Goal: Task Accomplishment & Management: Manage account settings

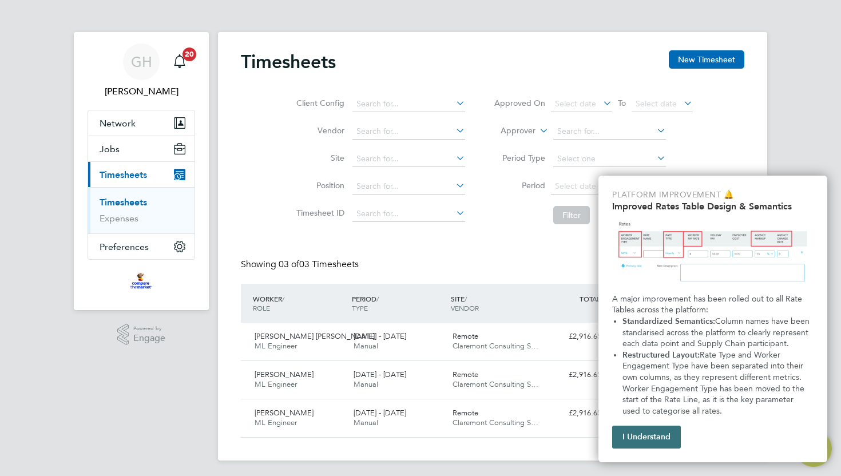
click at [636, 434] on button "I Understand" at bounding box center [646, 437] width 69 height 23
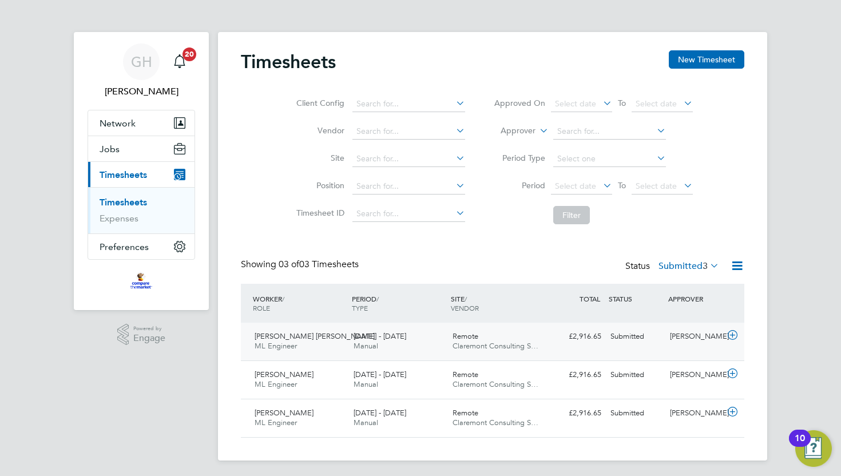
scroll to position [2, 0]
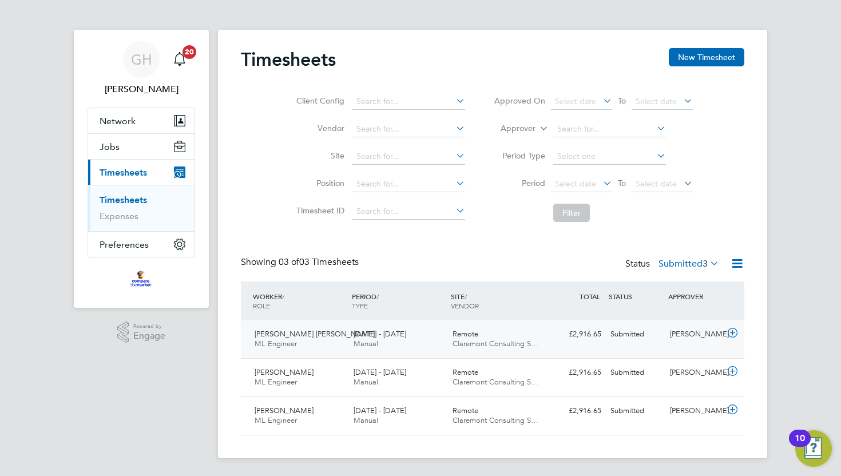
click at [733, 334] on icon at bounding box center [733, 333] width 14 height 9
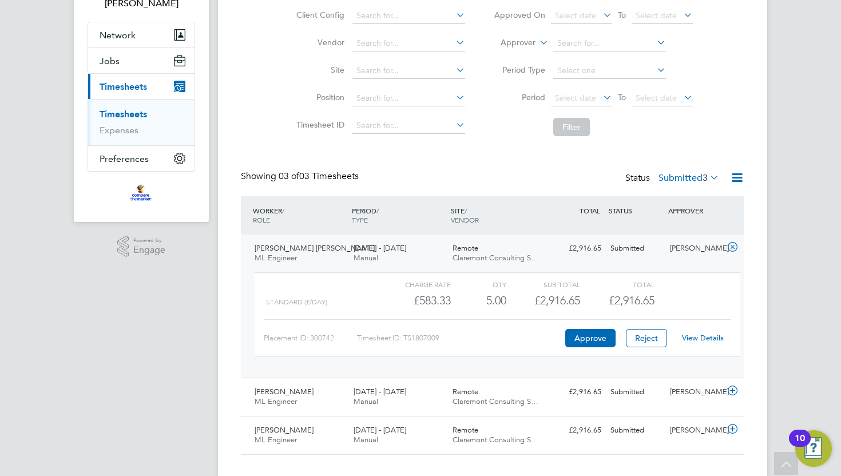
scroll to position [108, 0]
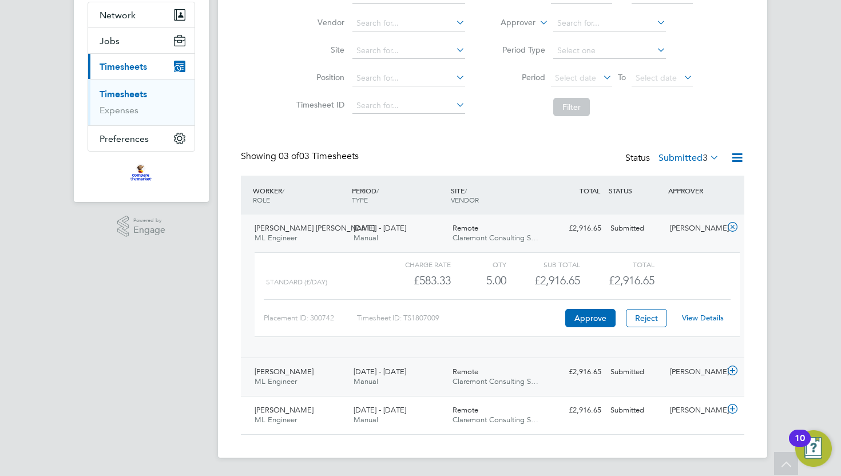
click at [733, 371] on icon at bounding box center [733, 370] width 14 height 9
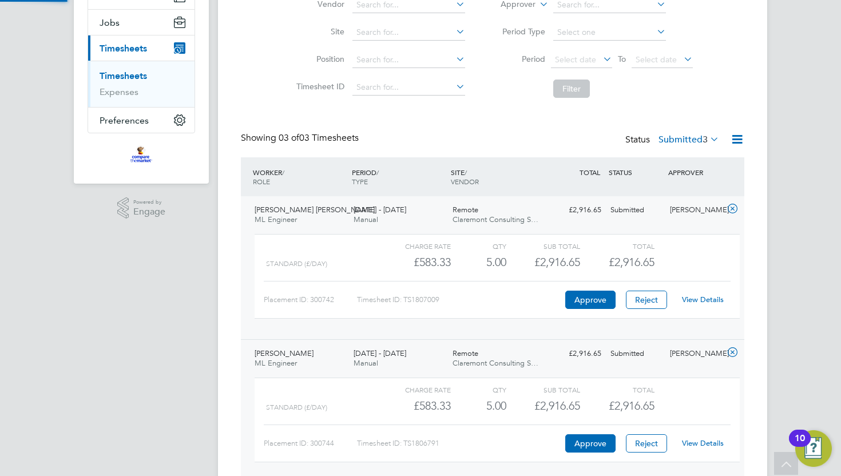
scroll to position [214, 0]
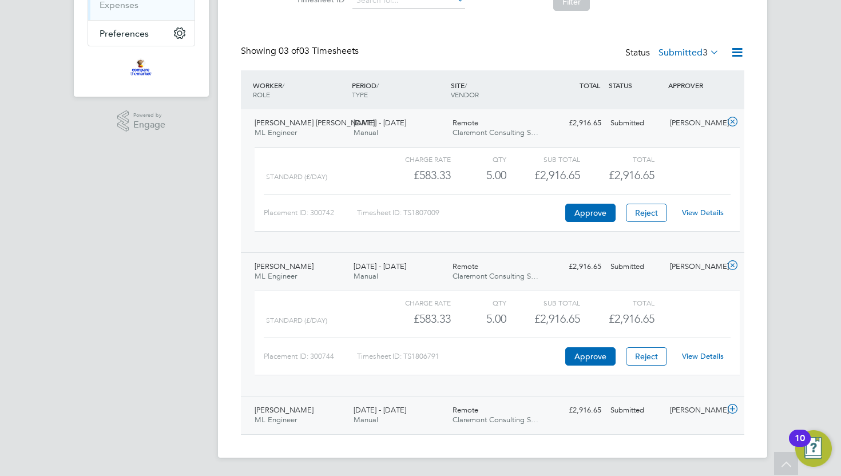
click at [733, 407] on icon at bounding box center [733, 409] width 14 height 9
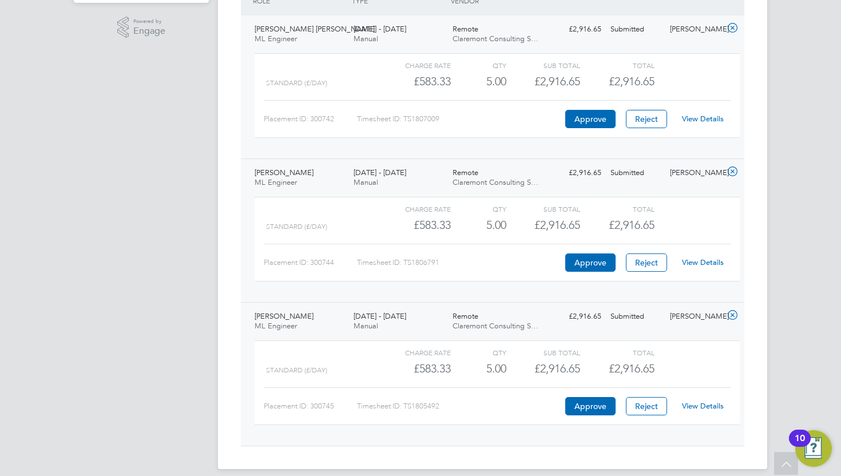
scroll to position [319, 0]
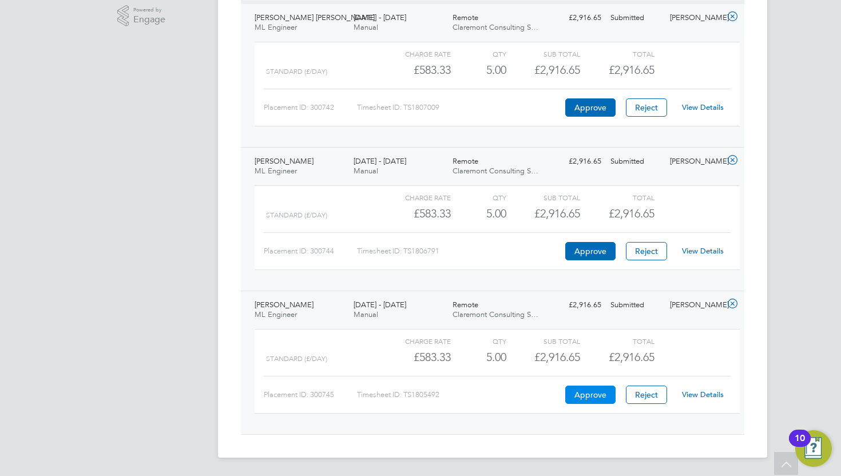
click at [585, 399] on button "Approve" at bounding box center [590, 395] width 50 height 18
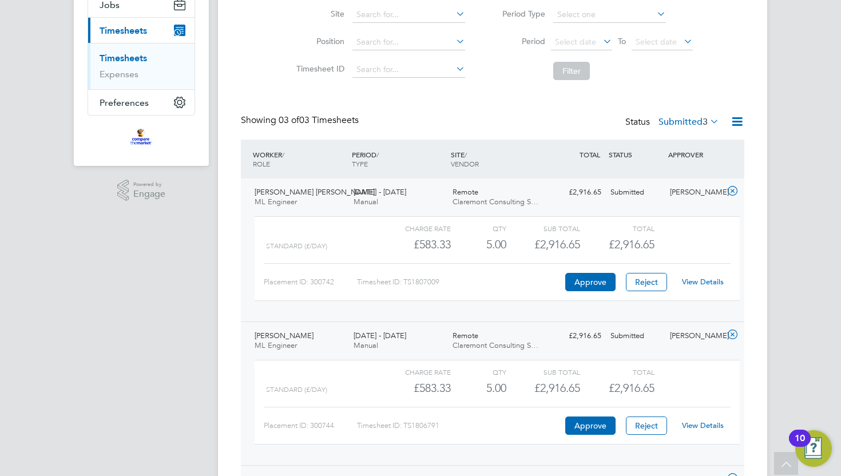
scroll to position [0, 0]
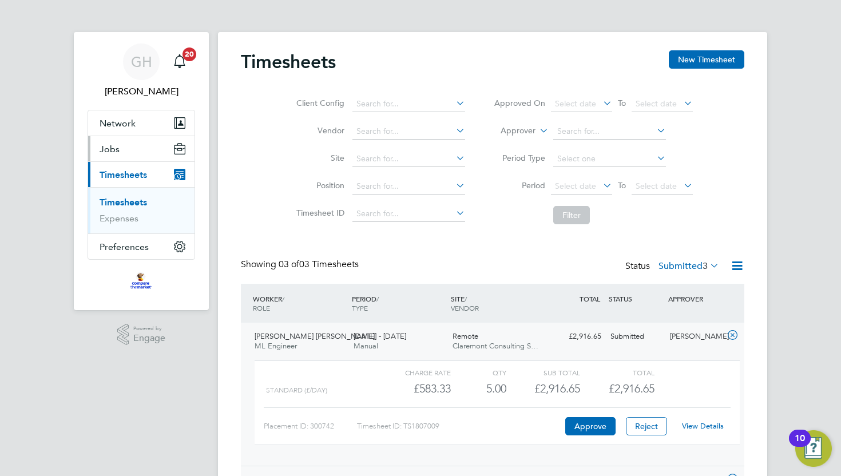
click at [112, 145] on span "Jobs" at bounding box center [110, 149] width 20 height 11
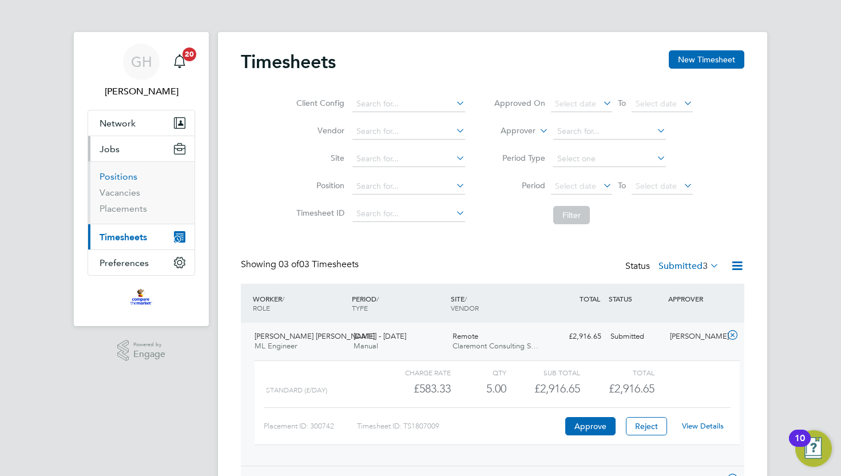
click at [111, 180] on link "Positions" at bounding box center [119, 176] width 38 height 11
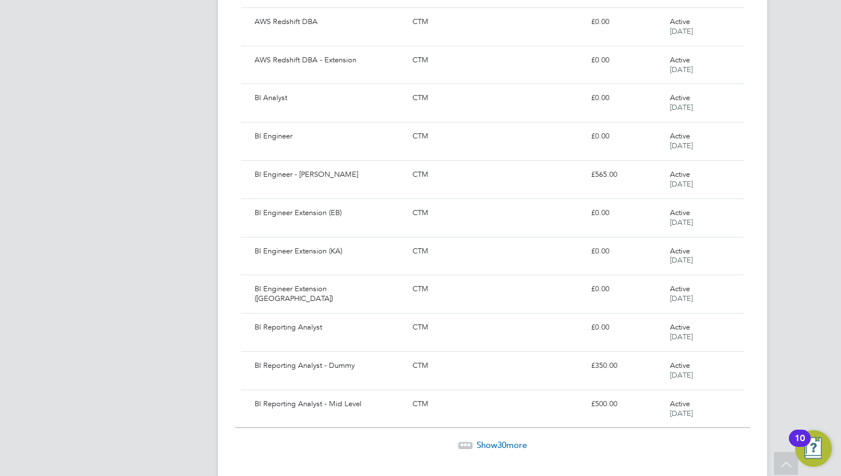
scroll to position [955, 0]
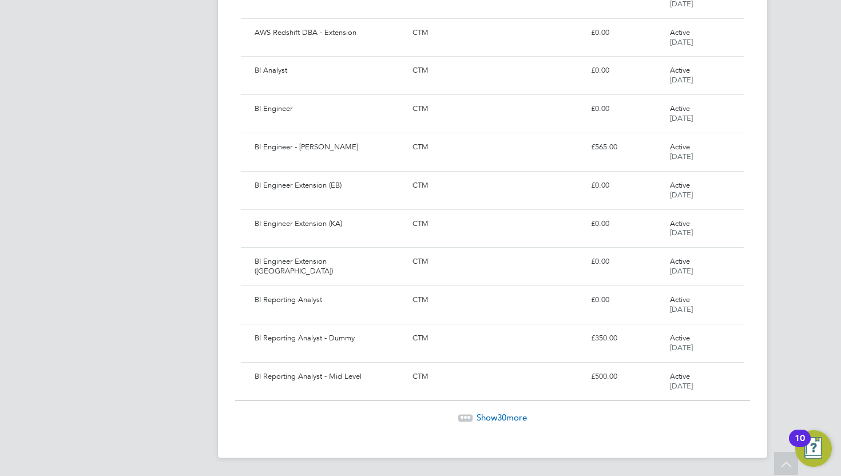
click at [506, 414] on span "Show 30 more" at bounding box center [502, 417] width 50 height 11
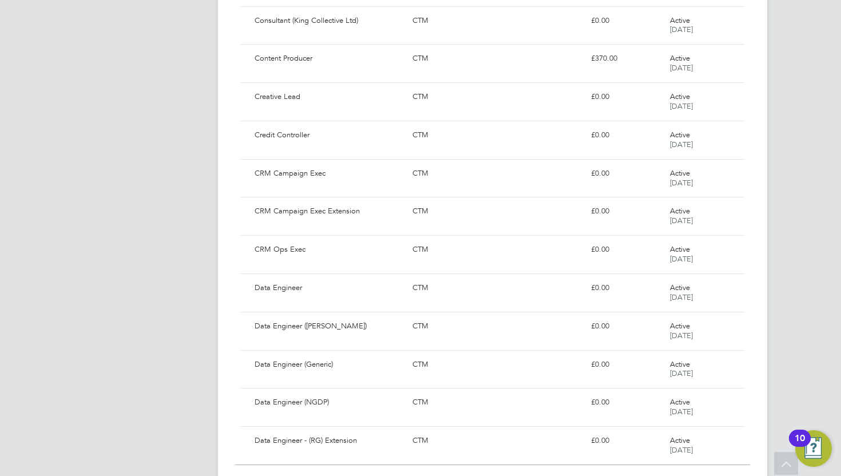
scroll to position [2102, 0]
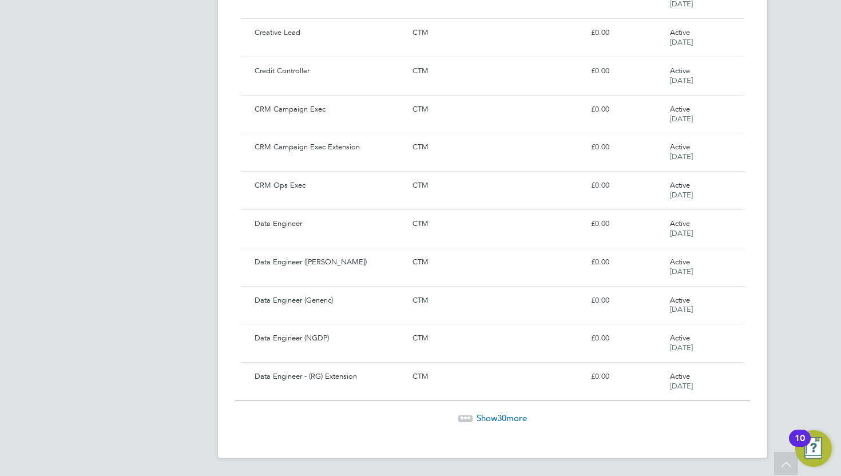
click at [494, 417] on span "Show 30 more" at bounding box center [502, 418] width 50 height 11
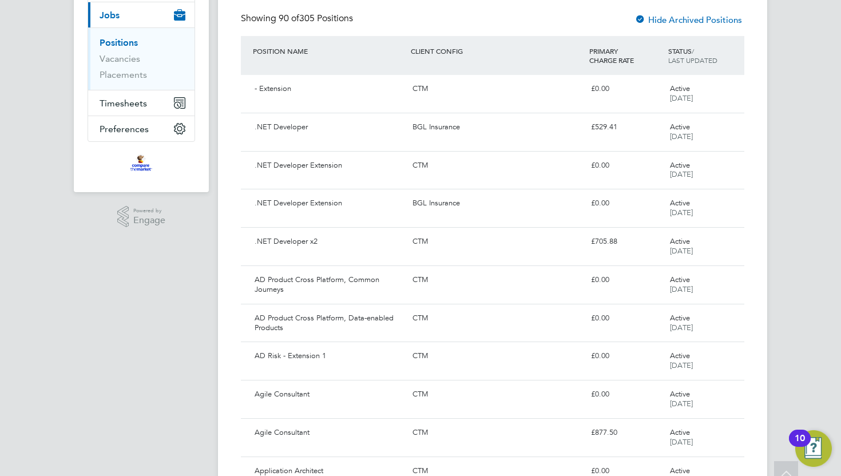
scroll to position [0, 0]
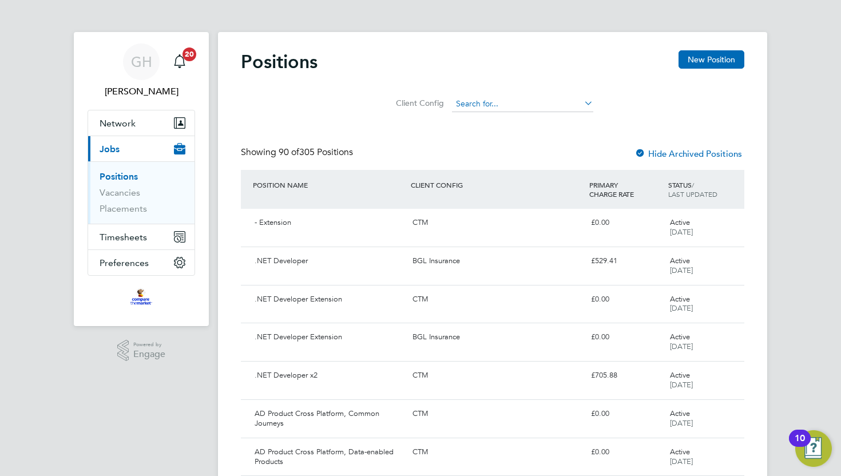
click at [474, 104] on input at bounding box center [522, 104] width 141 height 16
click at [485, 149] on li "Compare The Market Limited" at bounding box center [522, 150] width 143 height 15
type input "Compare The Market Limited"
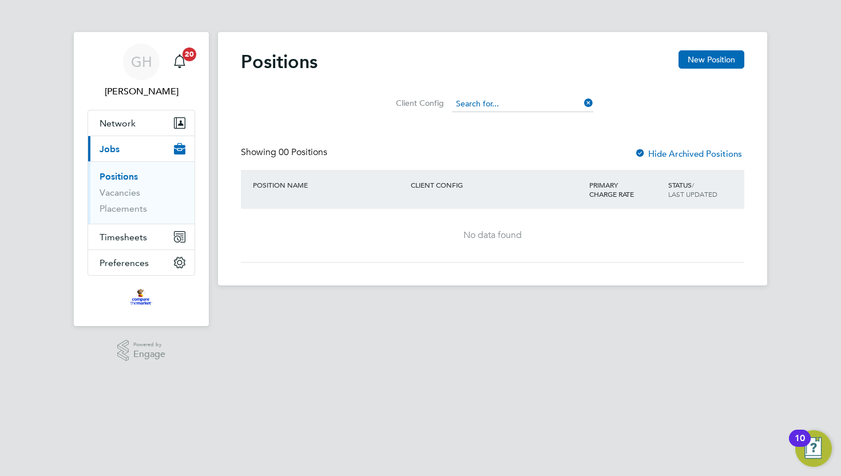
click at [482, 100] on input at bounding box center [522, 104] width 141 height 16
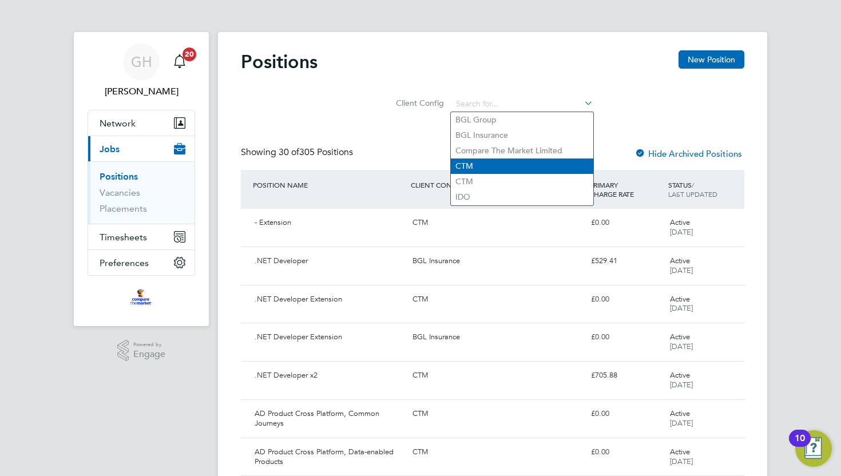
click at [489, 163] on li "CTM" at bounding box center [522, 166] width 143 height 15
type input "CTM"
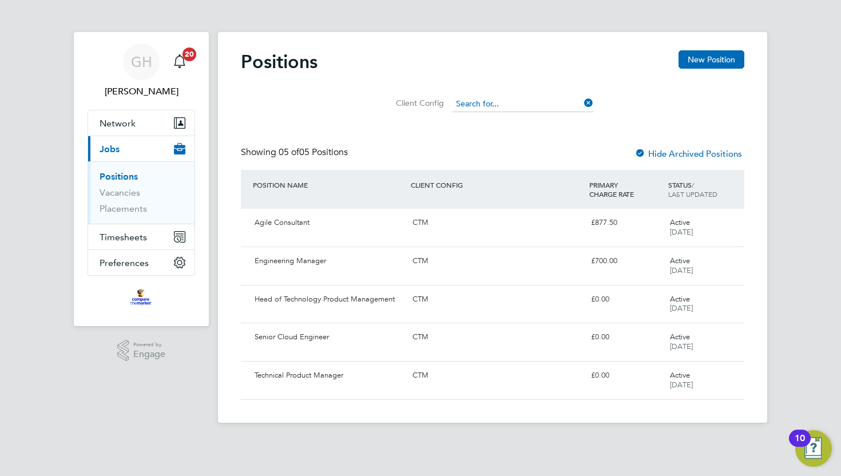
click at [480, 102] on input at bounding box center [522, 104] width 141 height 16
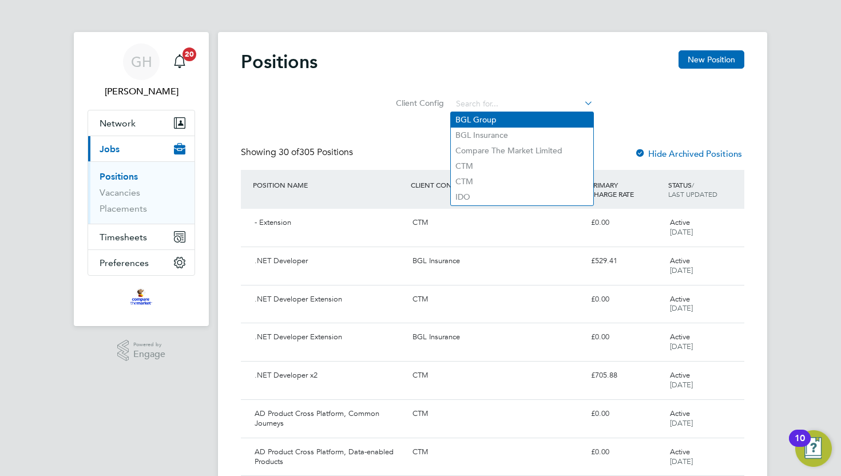
click at [480, 124] on li "BGL Group" at bounding box center [522, 119] width 143 height 15
type input "BGL Group"
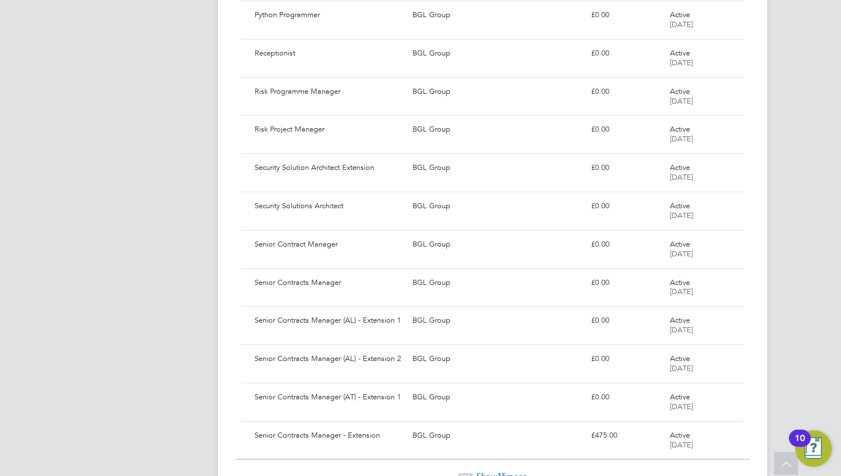
scroll to position [955, 0]
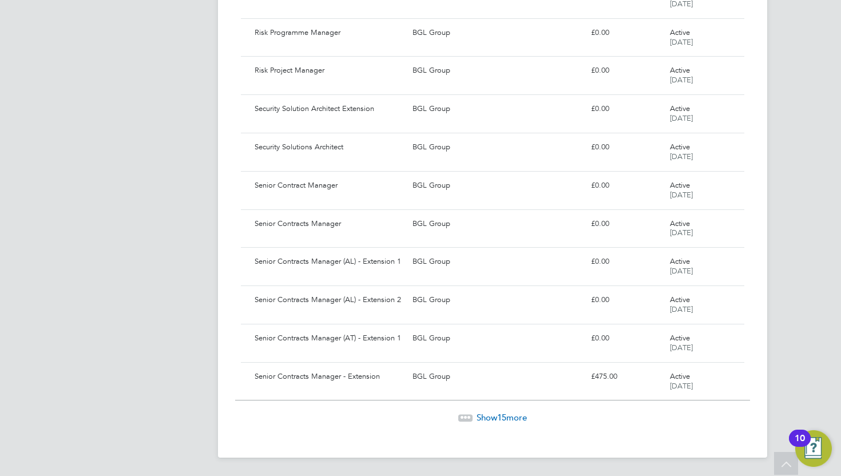
click at [517, 417] on span "Show 15 more" at bounding box center [502, 417] width 50 height 11
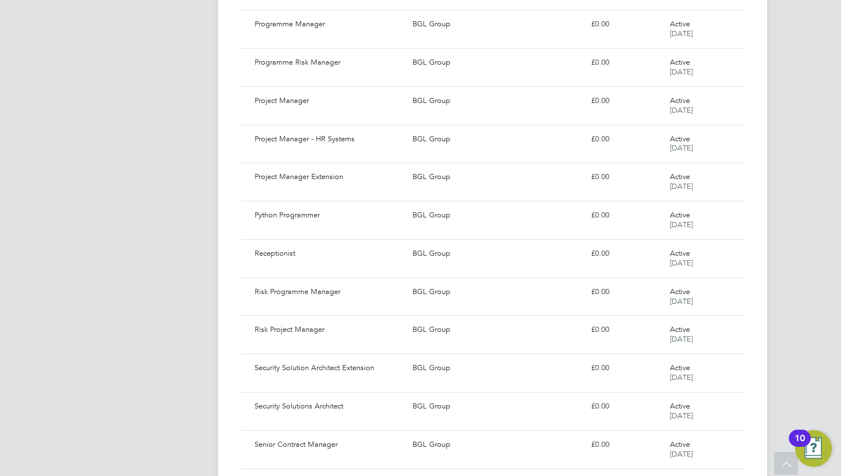
scroll to position [0, 0]
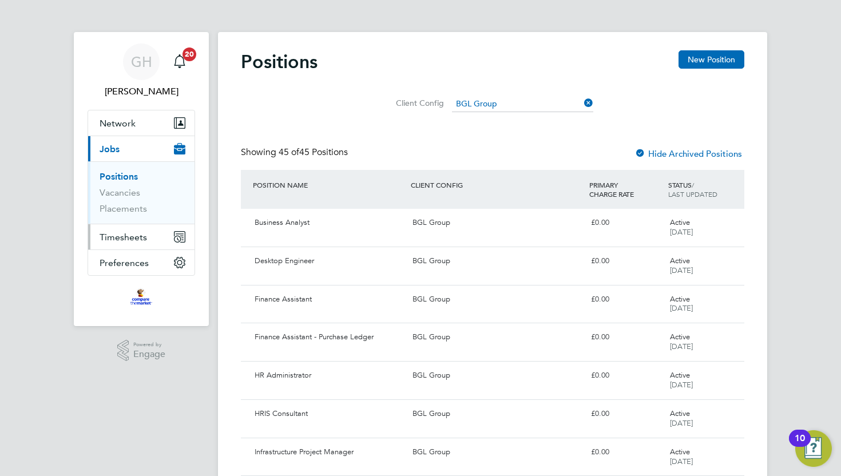
click at [129, 240] on span "Timesheets" at bounding box center [124, 237] width 48 height 11
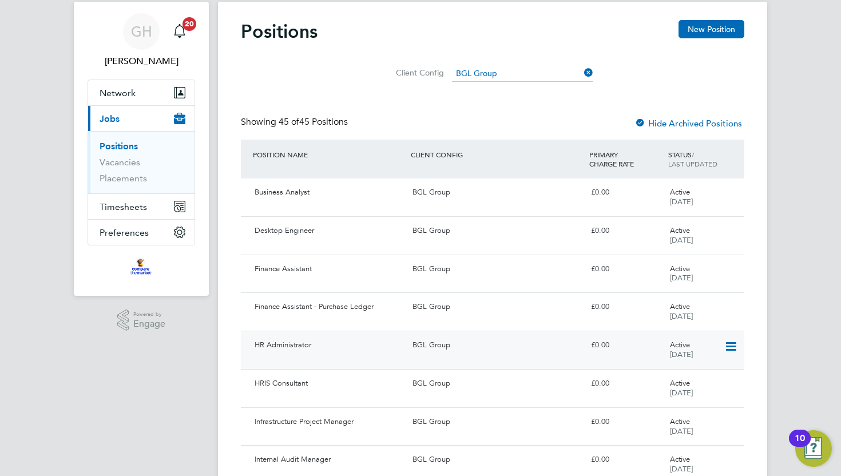
scroll to position [1, 0]
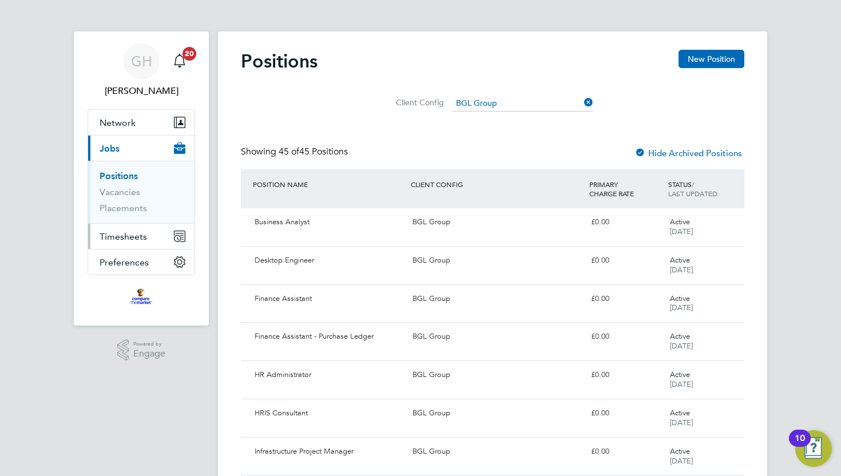
click at [132, 228] on button "Timesheets" at bounding box center [141, 236] width 106 height 25
click at [131, 237] on span "Timesheets" at bounding box center [124, 236] width 48 height 11
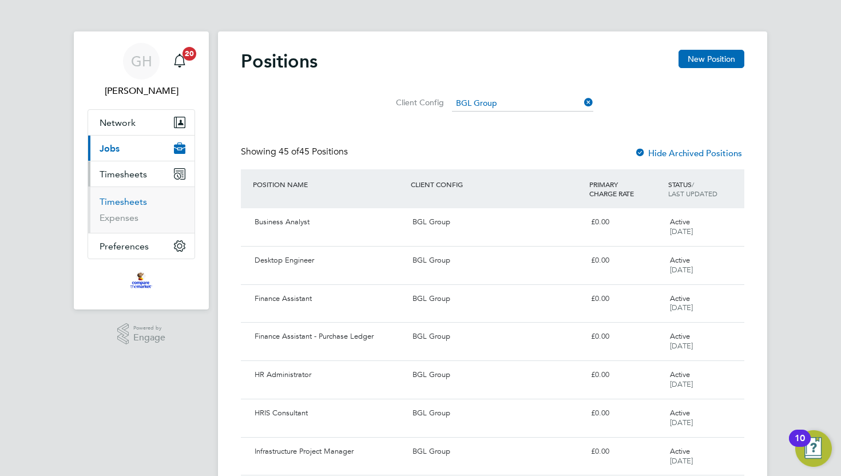
click at [124, 203] on link "Timesheets" at bounding box center [124, 201] width 48 height 11
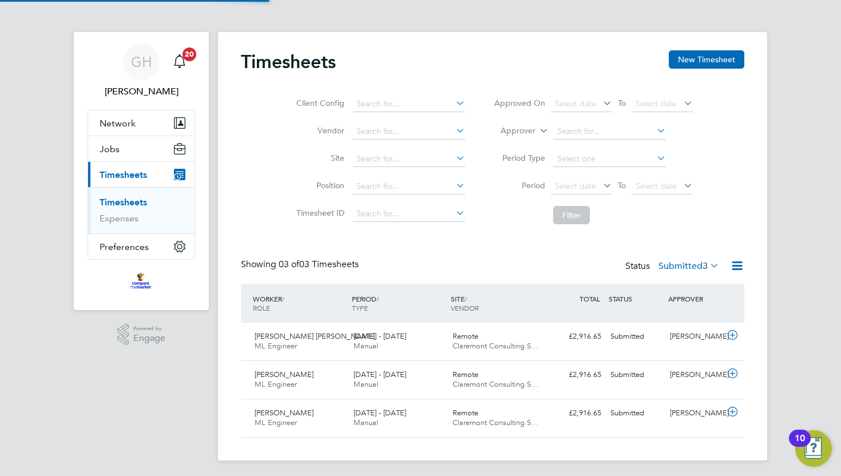
scroll to position [6, 6]
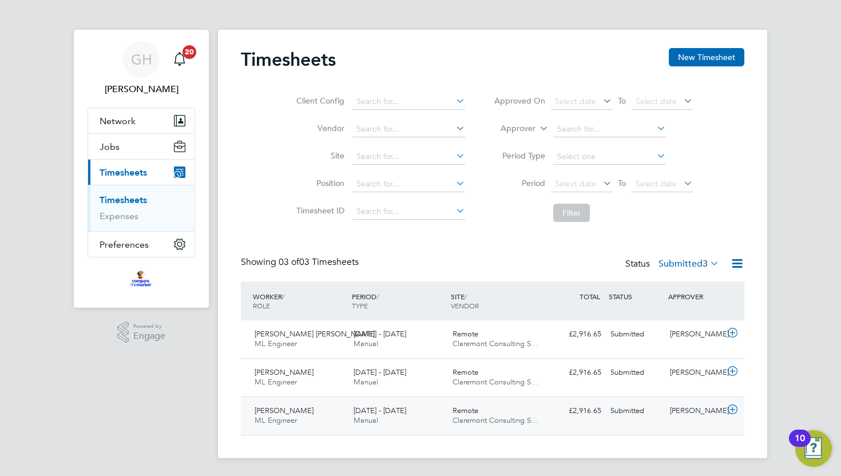
click at [733, 410] on icon at bounding box center [733, 409] width 14 height 9
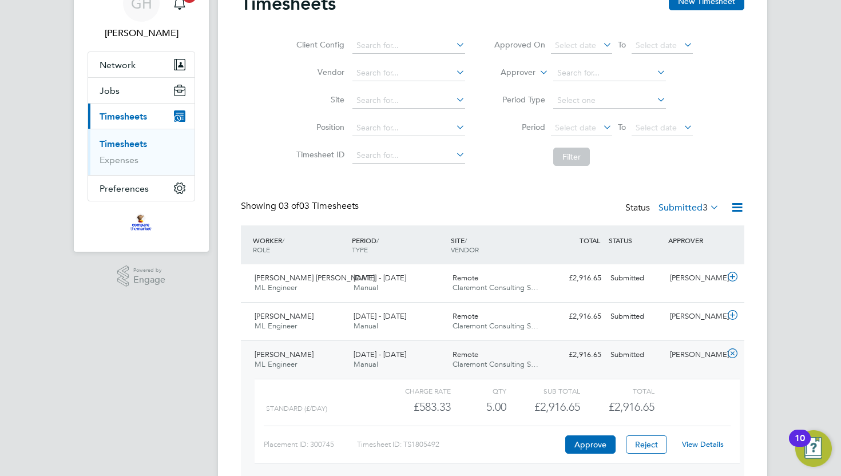
scroll to position [108, 0]
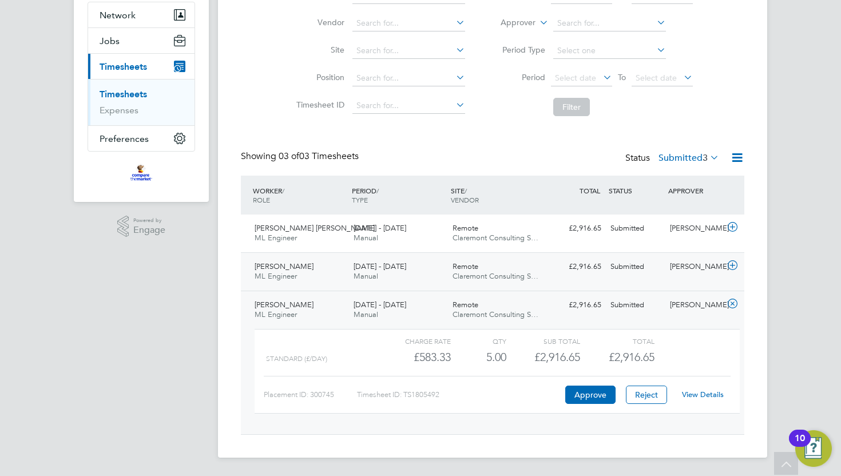
click at [732, 268] on icon at bounding box center [733, 265] width 14 height 9
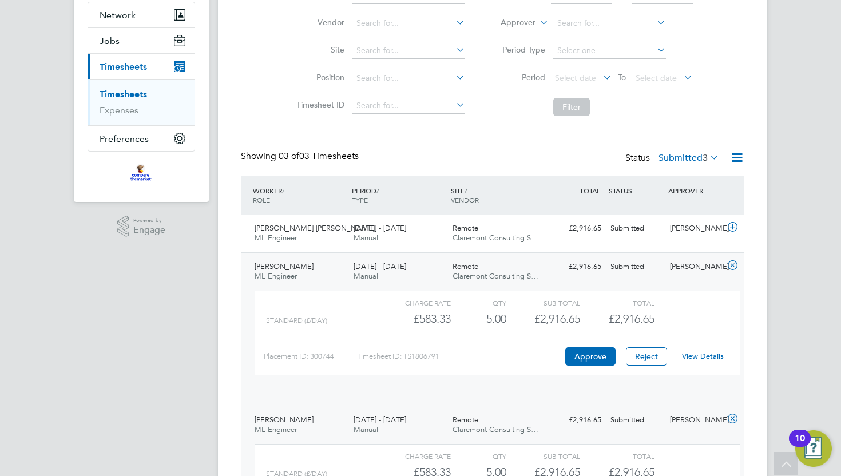
scroll to position [19, 112]
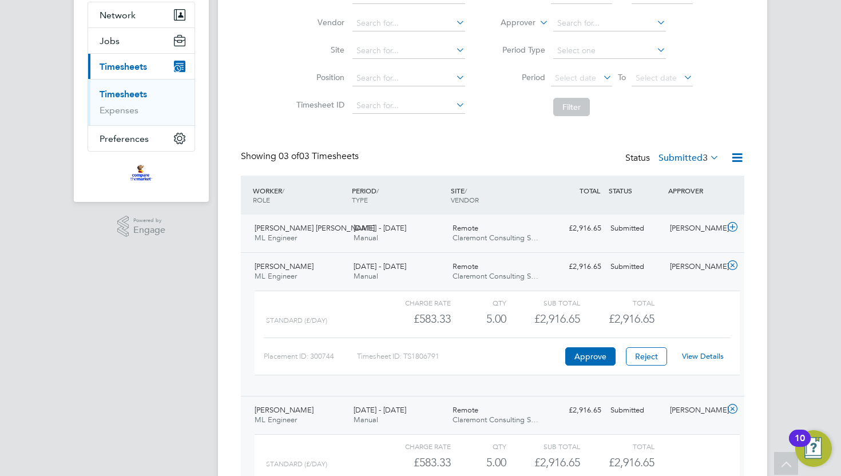
click at [733, 228] on icon at bounding box center [733, 227] width 14 height 9
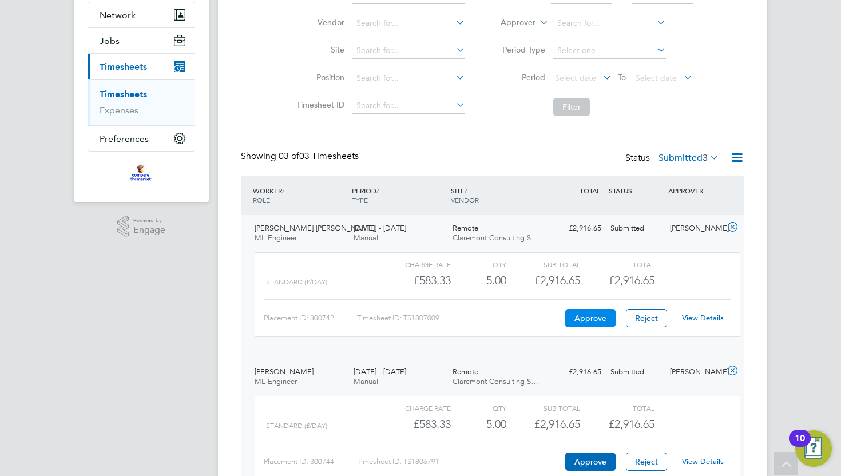
click at [593, 319] on button "Approve" at bounding box center [590, 318] width 50 height 18
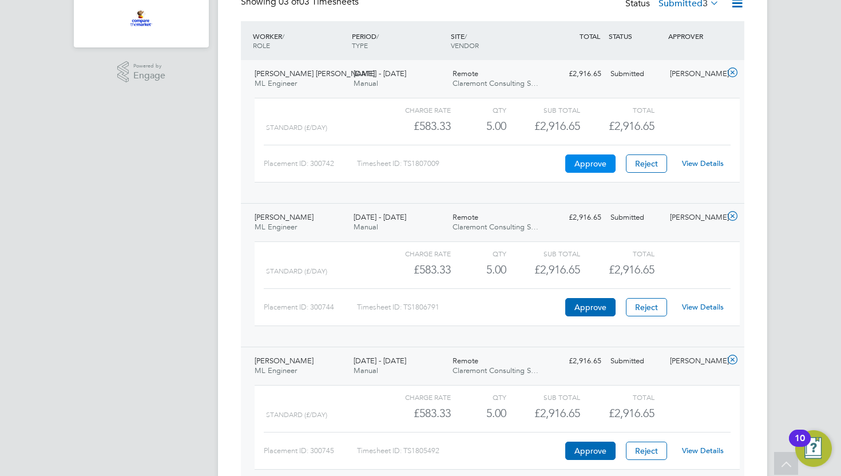
scroll to position [283, 0]
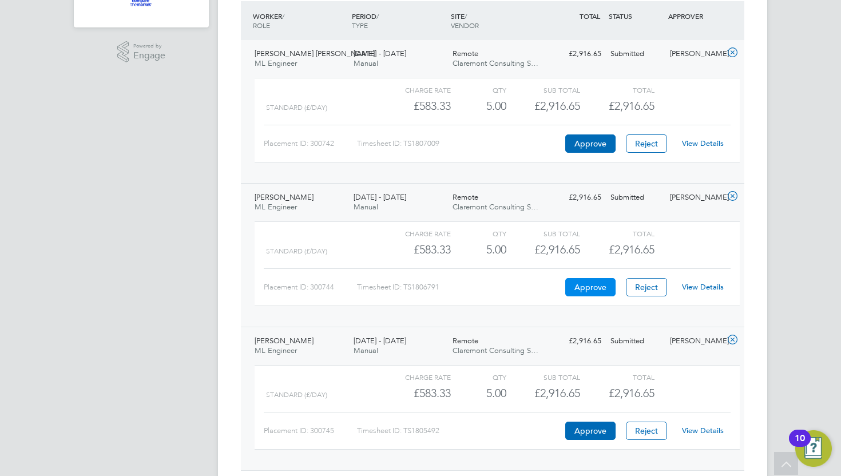
click at [589, 287] on button "Approve" at bounding box center [590, 287] width 50 height 18
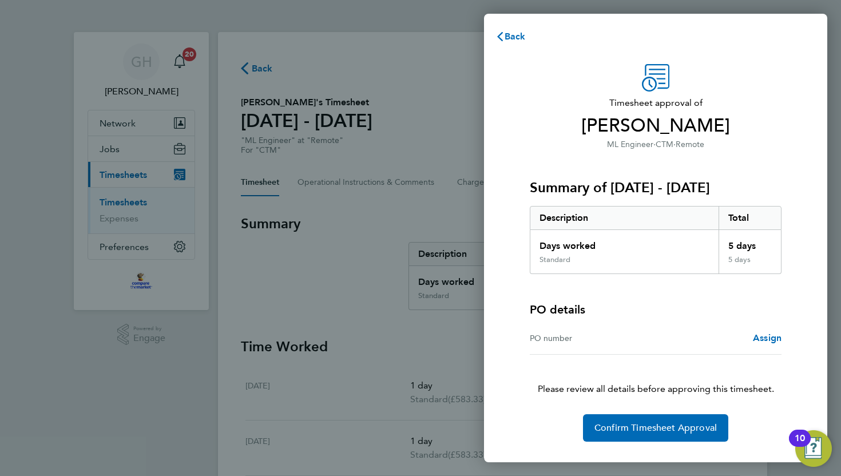
click at [564, 339] on div "PO number" at bounding box center [593, 338] width 126 height 14
click at [766, 338] on span "Assign" at bounding box center [767, 338] width 29 height 11
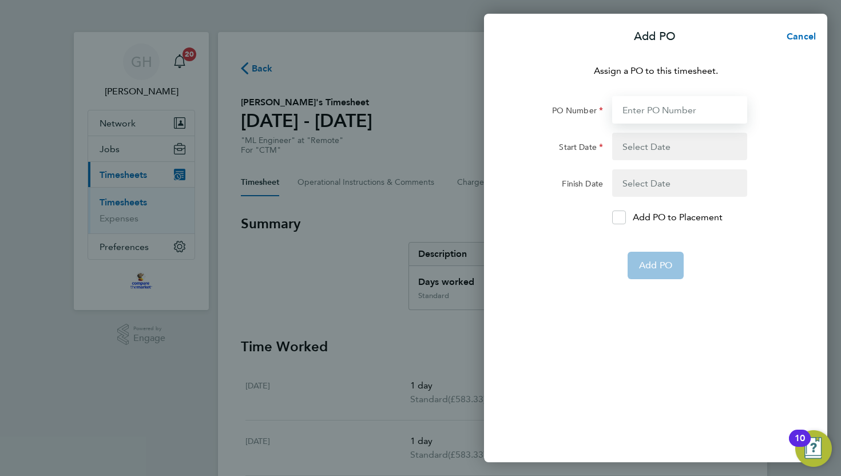
click at [636, 114] on input "PO Number" at bounding box center [679, 109] width 135 height 27
click at [643, 110] on input "PO Number" at bounding box center [679, 109] width 135 height 27
click at [638, 110] on input "PO Number" at bounding box center [679, 109] width 135 height 27
paste input "PO-10003220"
type input "PO-10003220"
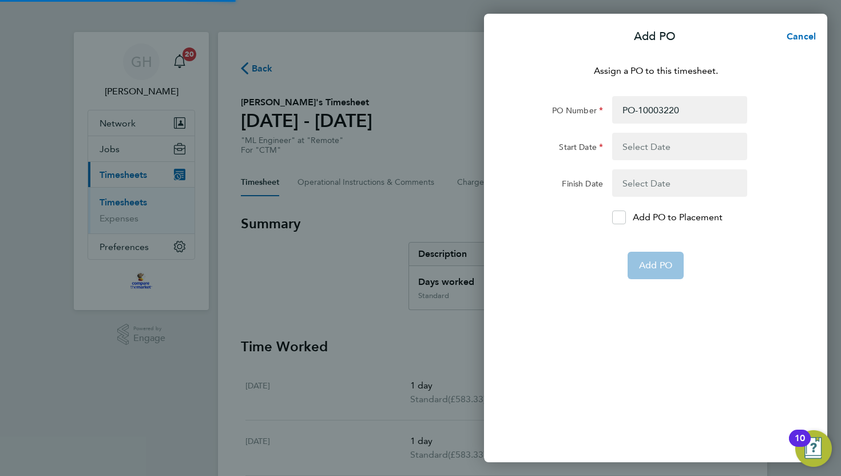
click at [636, 147] on button "button" at bounding box center [679, 146] width 135 height 27
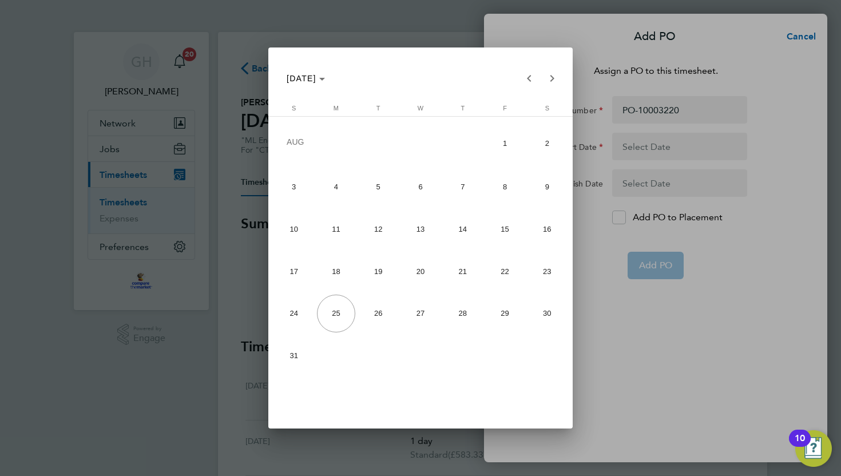
click at [334, 275] on span "18" at bounding box center [336, 271] width 38 height 38
type input "18 Aug 25"
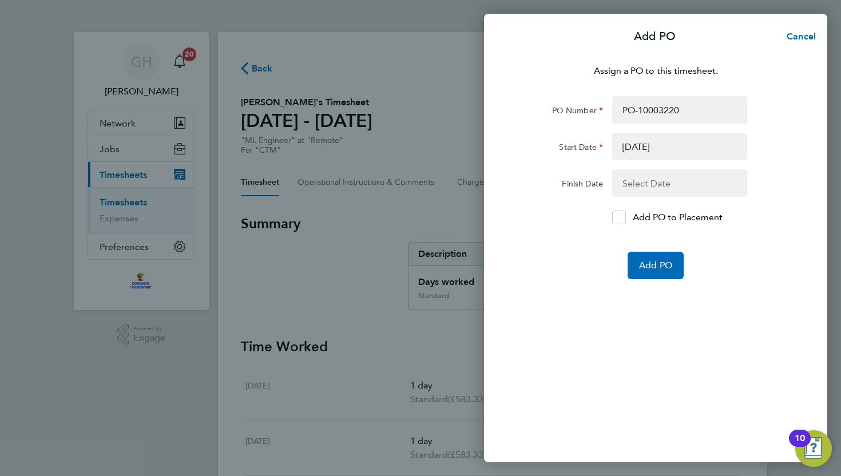
click at [638, 184] on button "button" at bounding box center [679, 182] width 135 height 27
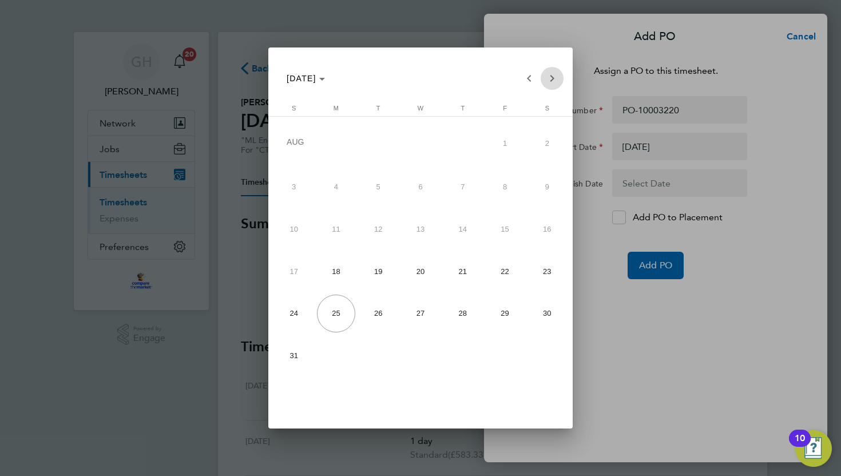
click at [551, 79] on span "Next month" at bounding box center [552, 78] width 23 height 23
click at [504, 275] on span "19" at bounding box center [505, 269] width 38 height 38
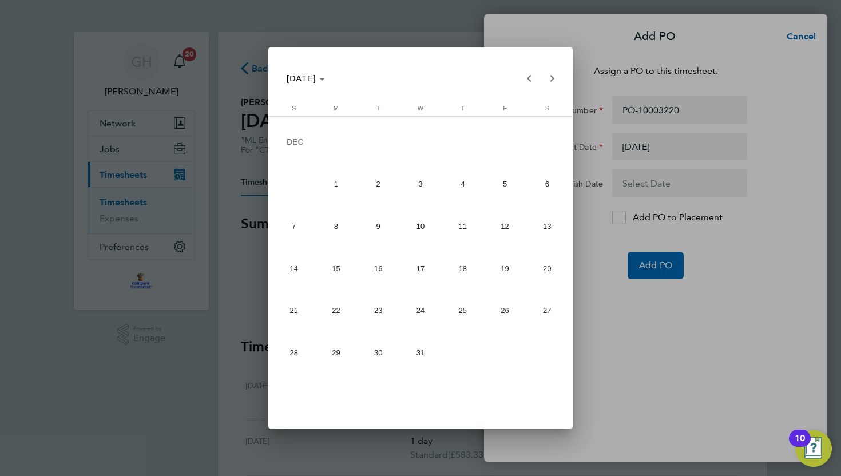
type input "19 Dec 25"
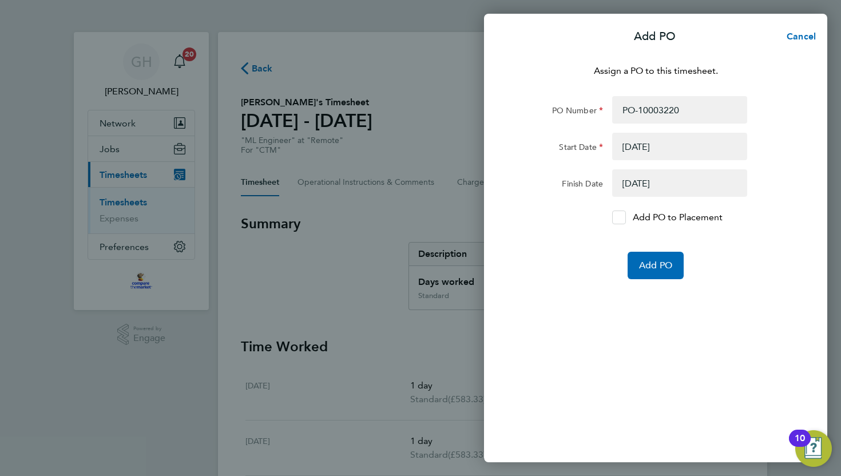
click at [621, 220] on icon at bounding box center [619, 217] width 9 height 7
click at [623, 217] on input "Add PO to Placement" at bounding box center [623, 217] width 0 height 0
click at [651, 264] on span "Add PO" at bounding box center [655, 265] width 33 height 11
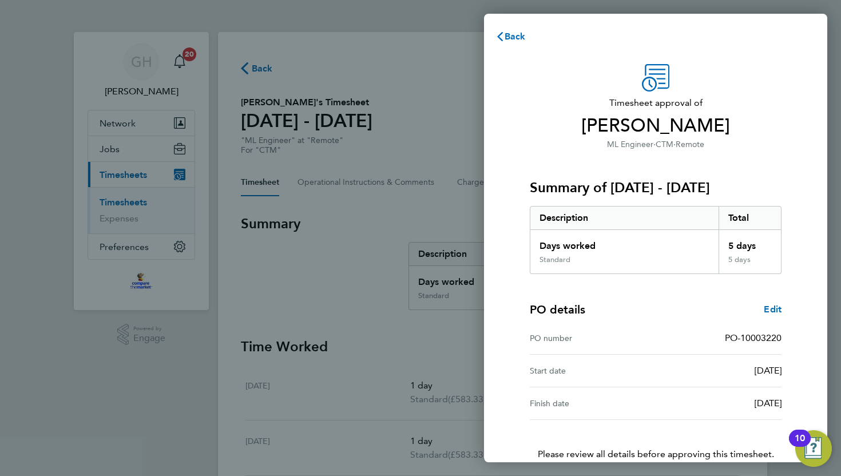
scroll to position [58, 0]
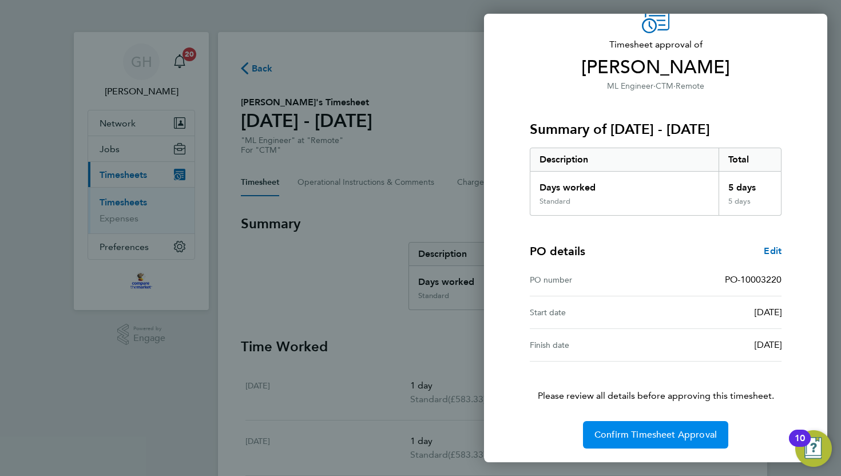
click at [660, 438] on span "Confirm Timesheet Approval" at bounding box center [656, 434] width 122 height 11
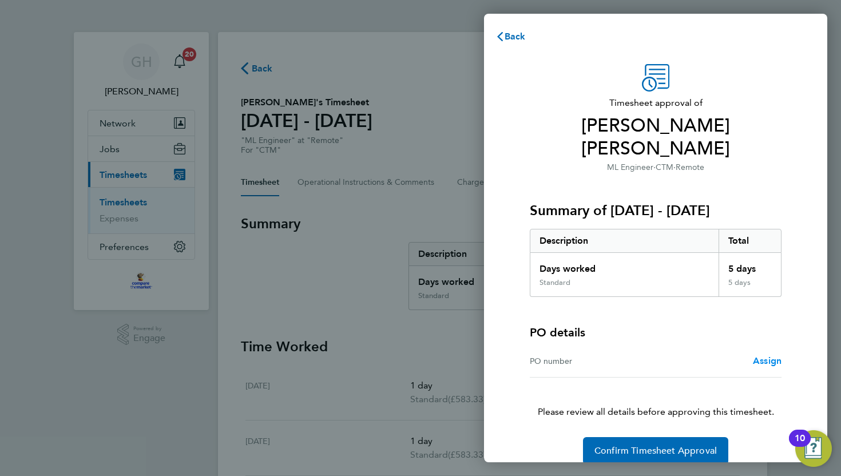
click at [762, 355] on span "Assign" at bounding box center [767, 360] width 29 height 11
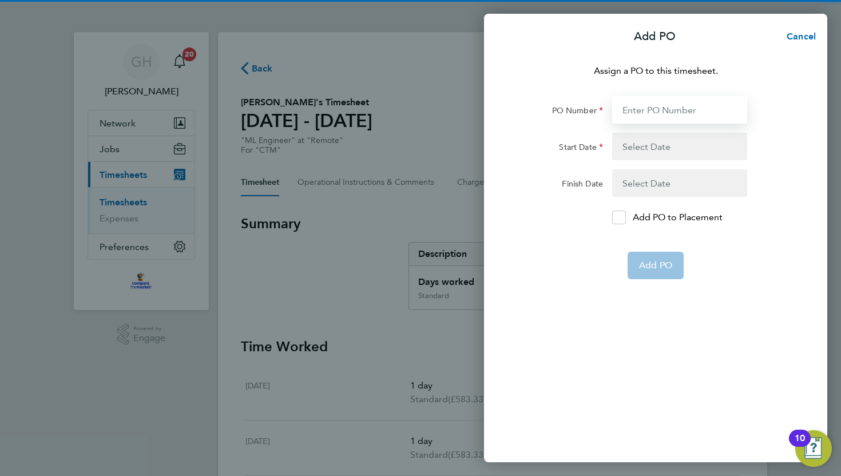
click at [632, 109] on input "PO Number" at bounding box center [679, 109] width 135 height 27
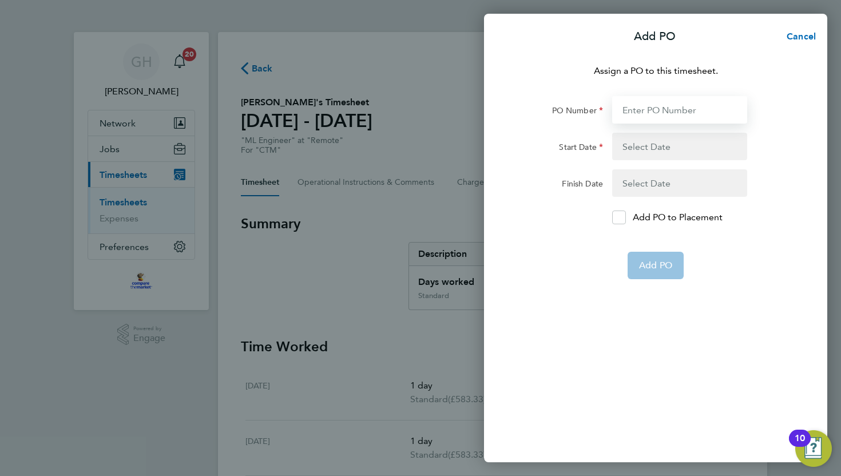
paste input "PO-10003220"
type input "PO-10003220"
type input "[DATE]"
type input "PO-10003220"
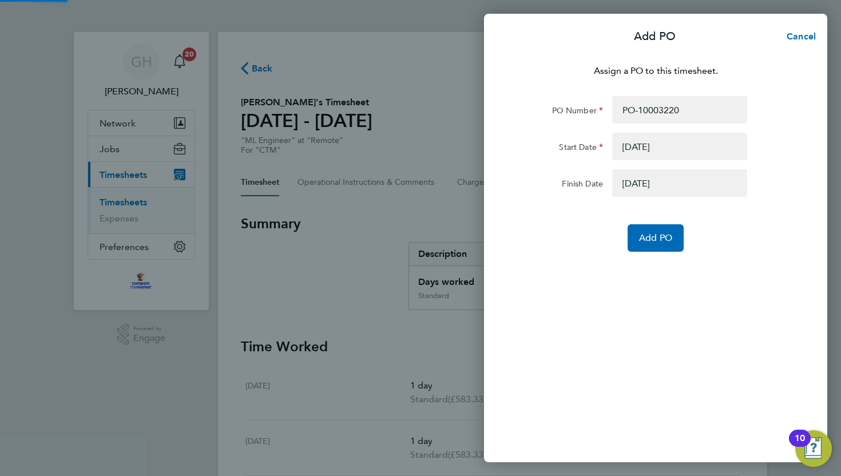
click at [647, 149] on button "button" at bounding box center [679, 146] width 135 height 27
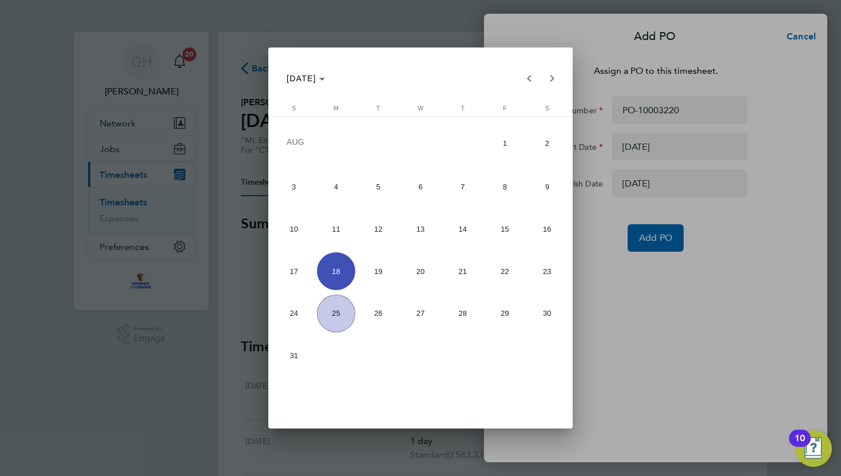
click at [588, 212] on div at bounding box center [420, 238] width 841 height 476
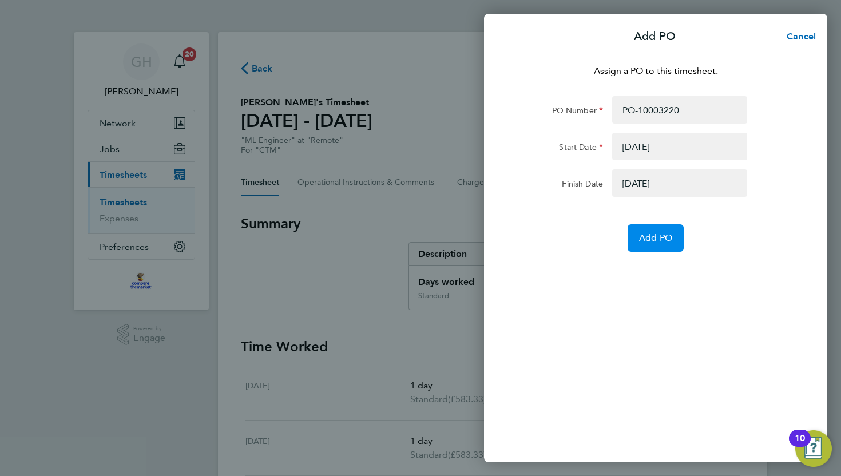
click at [655, 244] on button "Add PO" at bounding box center [656, 237] width 56 height 27
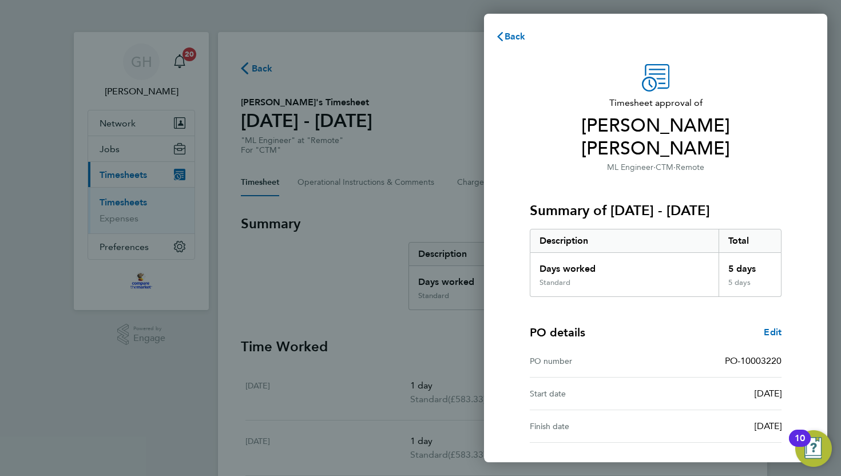
scroll to position [58, 0]
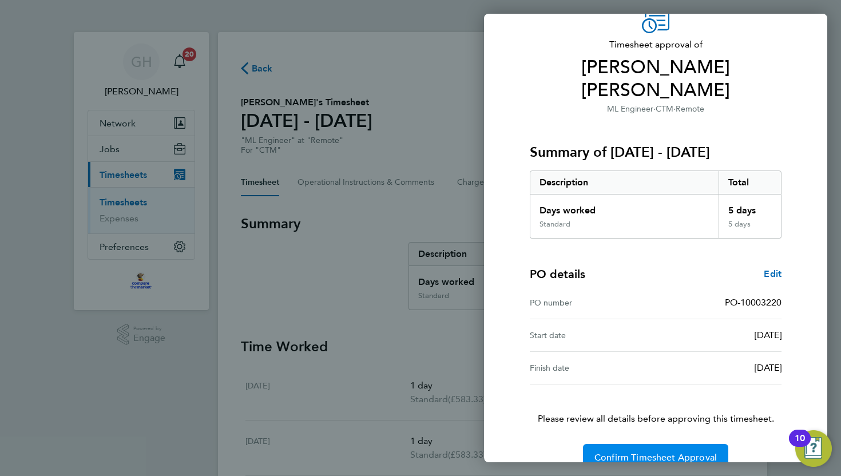
click at [675, 452] on span "Confirm Timesheet Approval" at bounding box center [656, 457] width 122 height 11
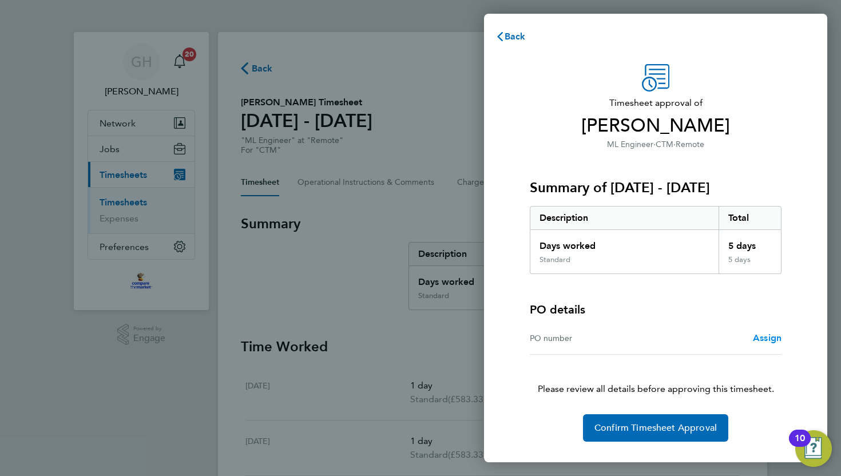
click at [763, 337] on span "Assign" at bounding box center [767, 338] width 29 height 11
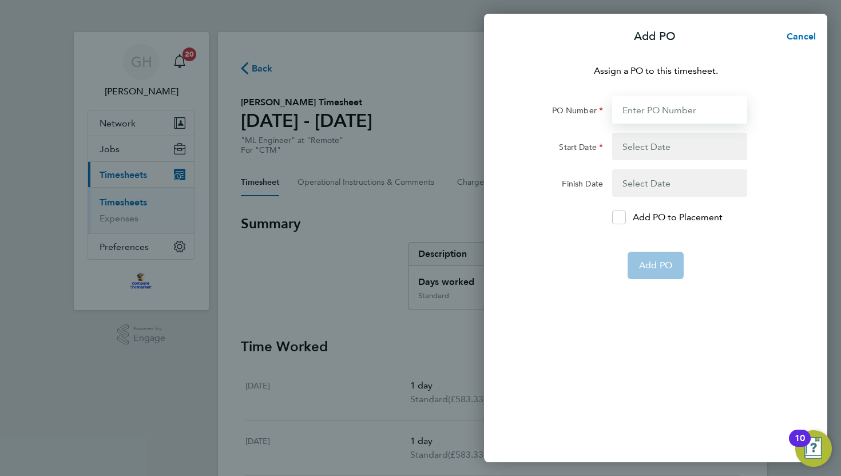
click at [623, 105] on input "PO Number" at bounding box center [679, 109] width 135 height 27
paste input "PO-10003220"
type input "PO-10003220"
type input "[DATE]"
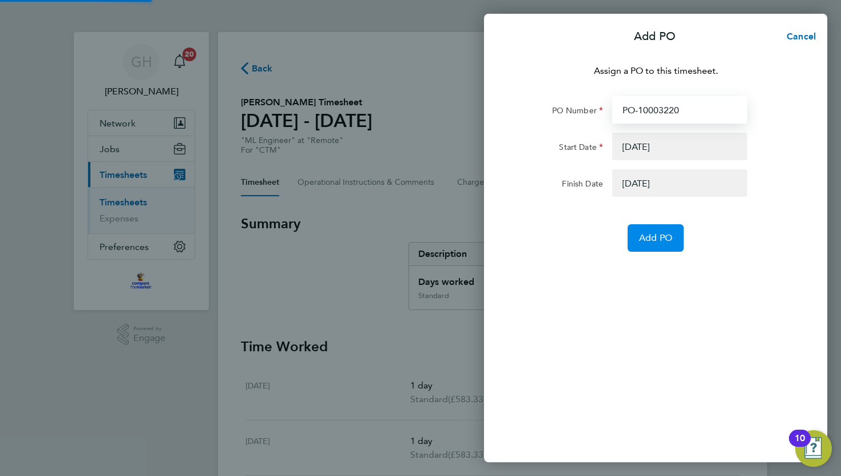
type input "PO-10003220"
click at [649, 234] on span "Add PO" at bounding box center [655, 237] width 33 height 11
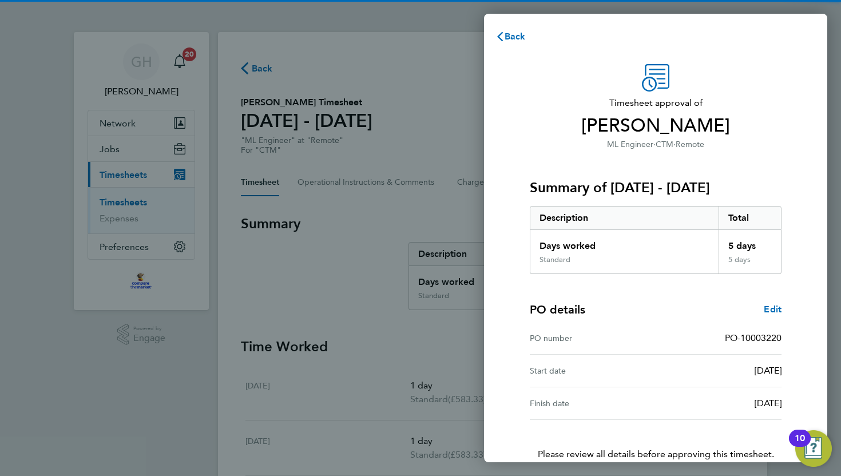
scroll to position [58, 0]
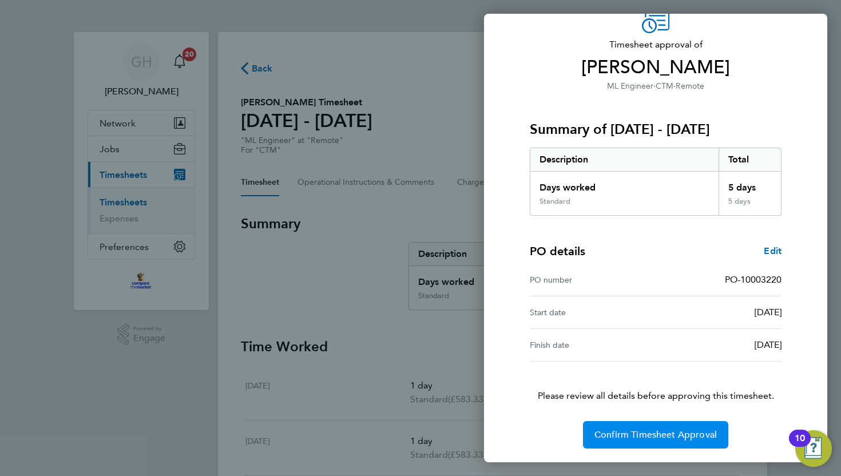
click at [653, 434] on span "Confirm Timesheet Approval" at bounding box center [656, 434] width 122 height 11
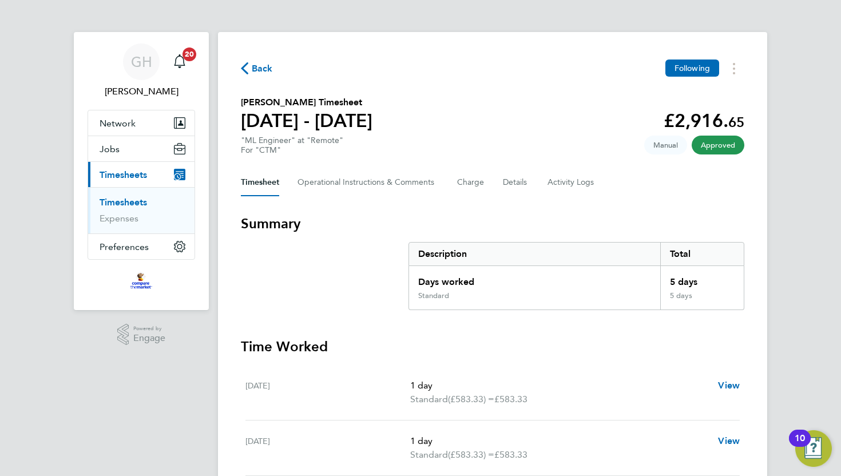
click at [250, 68] on span "Back" at bounding box center [257, 67] width 32 height 11
